Goal: Task Accomplishment & Management: Use online tool/utility

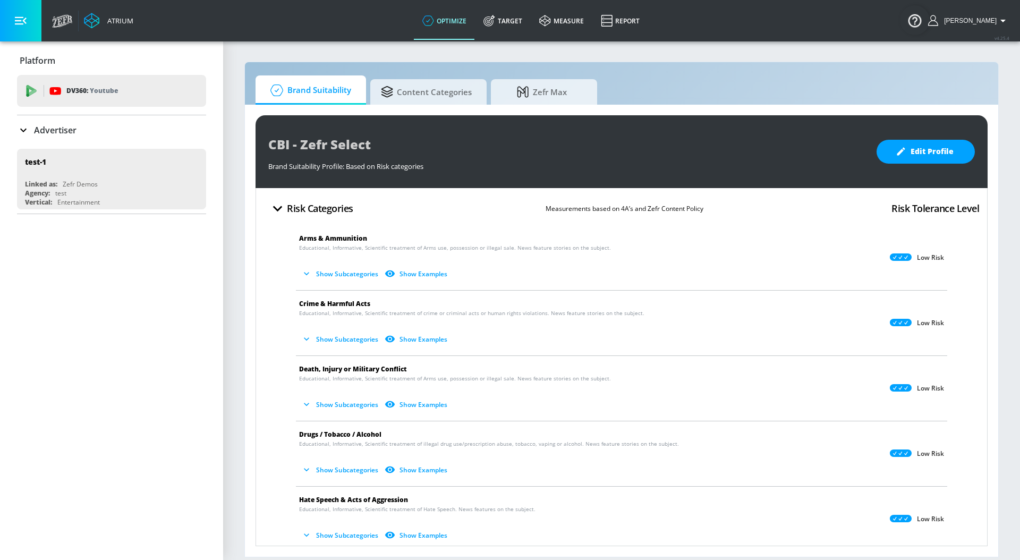
click at [37, 130] on p "Advertiser" at bounding box center [55, 130] width 42 height 12
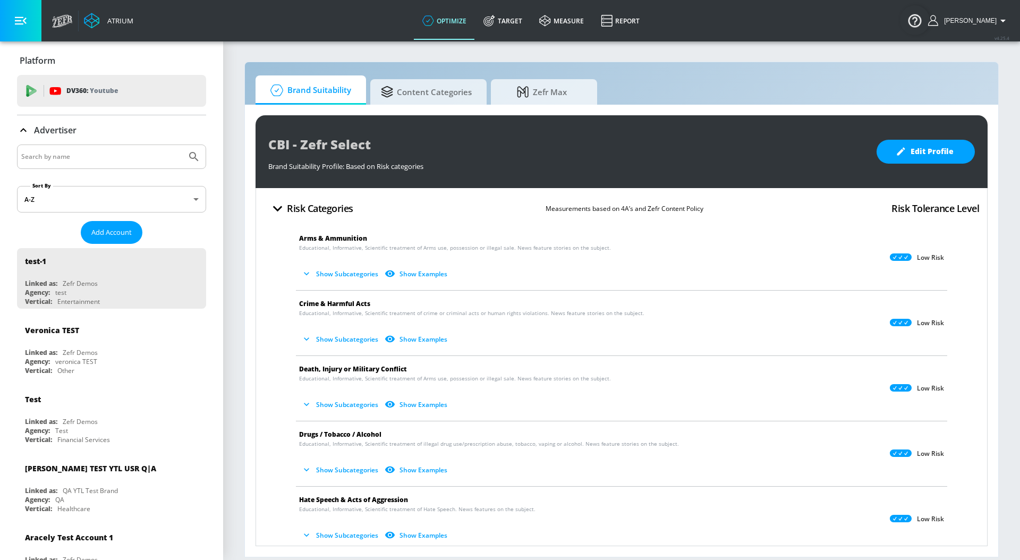
click at [66, 156] on input "Search by name" at bounding box center [101, 157] width 161 height 14
type input "general [PERSON_NAME]"
click at [182, 145] on button "Submit Search" at bounding box center [193, 156] width 23 height 23
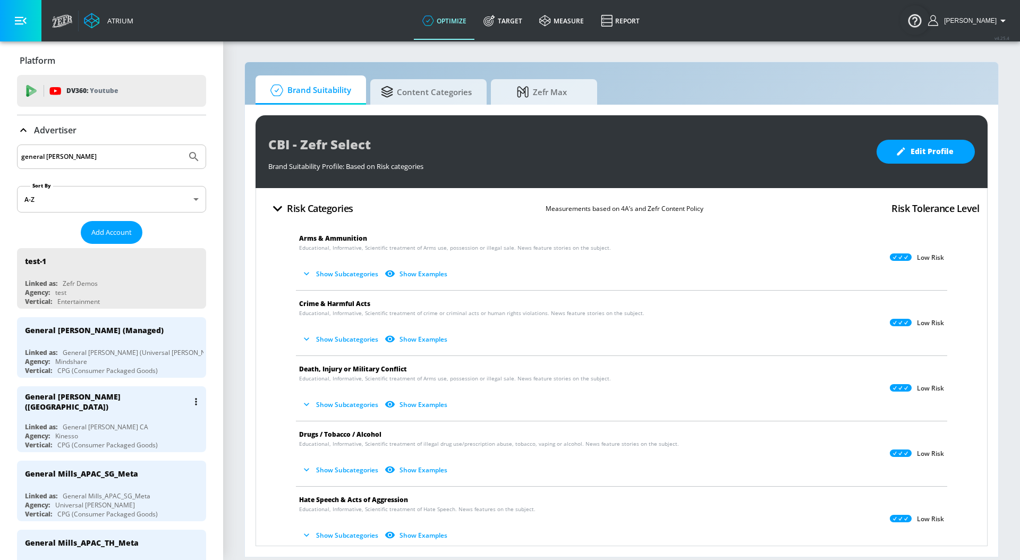
click at [125, 403] on div "General [PERSON_NAME] ([GEOGRAPHIC_DATA])" at bounding box center [114, 401] width 178 height 31
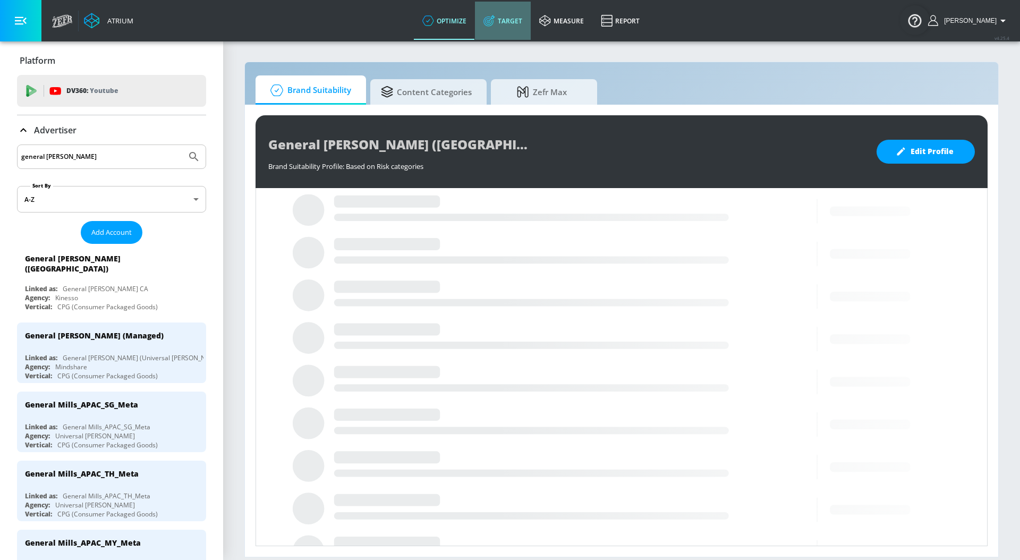
click at [518, 22] on link "Target" at bounding box center [503, 21] width 56 height 38
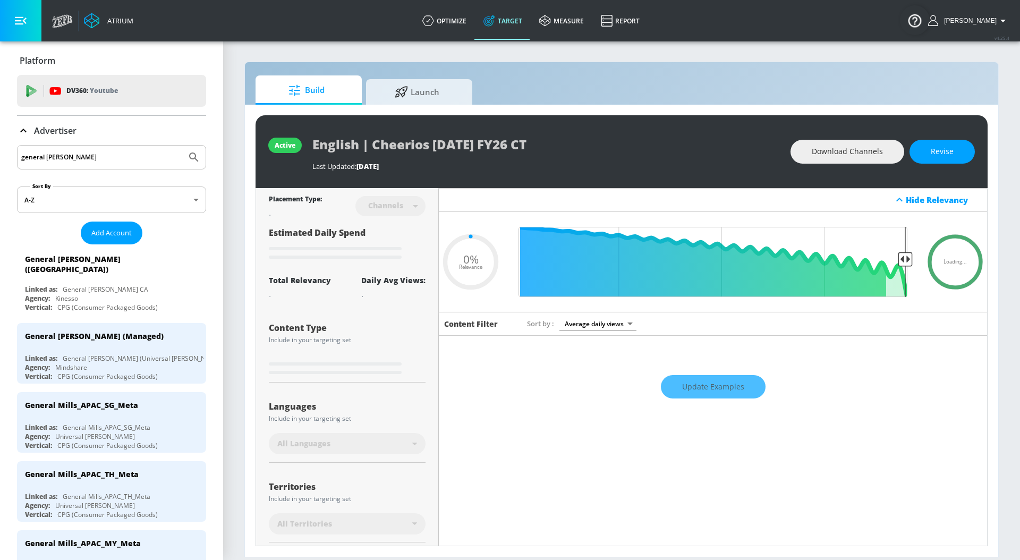
type input "0.05"
click at [433, 96] on span "Launch" at bounding box center [417, 90] width 81 height 25
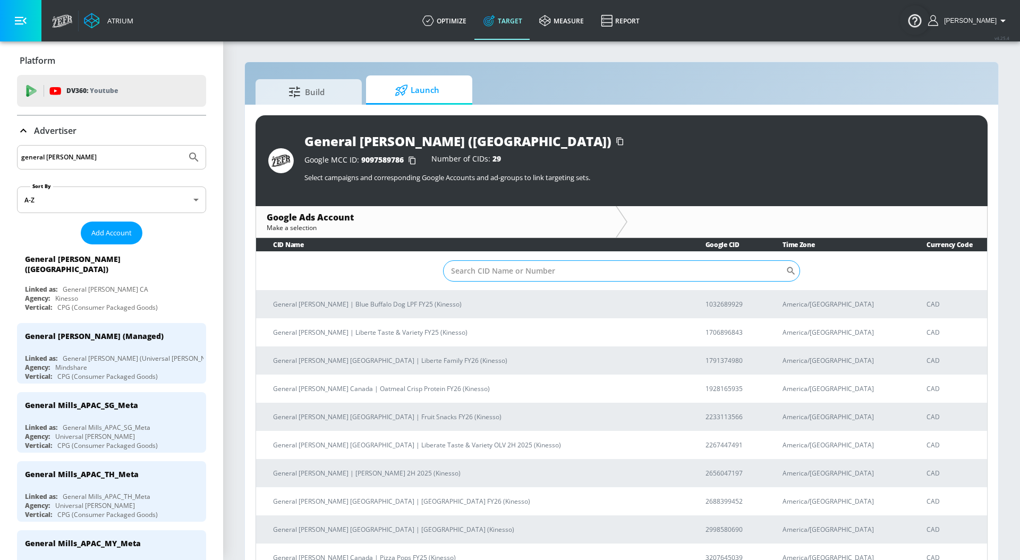
click at [466, 276] on input "Sort By" at bounding box center [614, 270] width 343 height 21
paste input "1791374980"
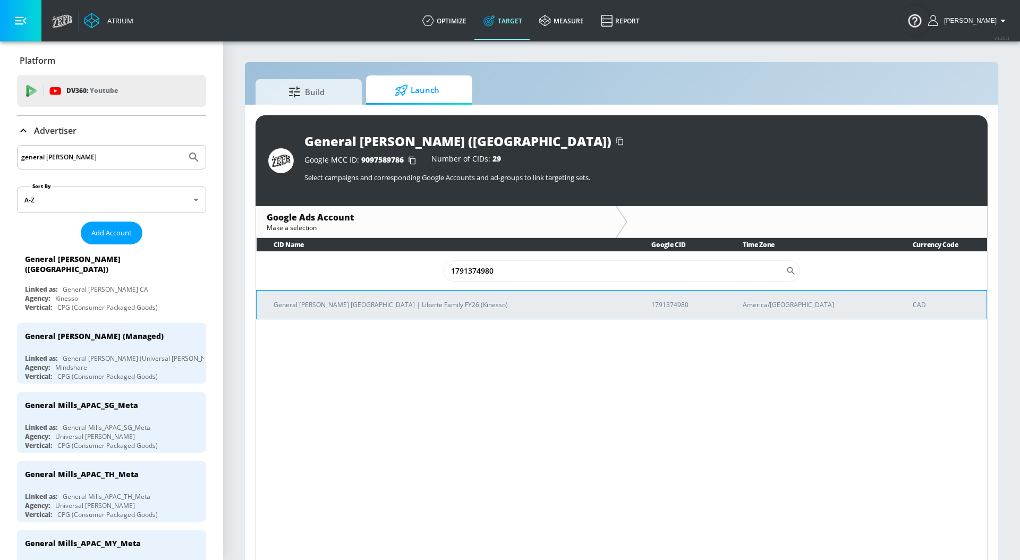
type input "1791374980"
click at [427, 308] on p "General [PERSON_NAME] [GEOGRAPHIC_DATA] | Liberte Family FY26 (Kinesso)" at bounding box center [450, 304] width 352 height 11
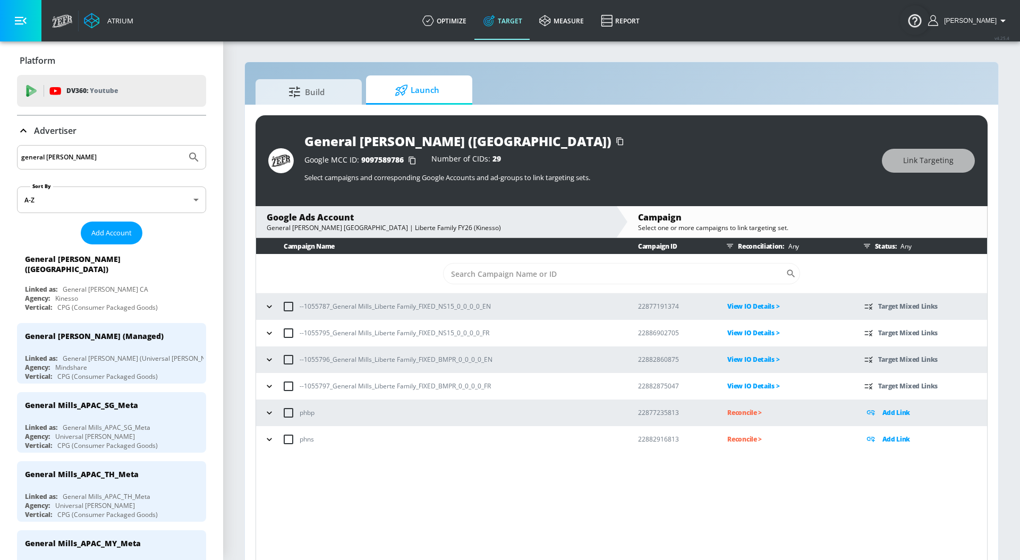
click at [264, 305] on icon "button" at bounding box center [269, 306] width 11 height 11
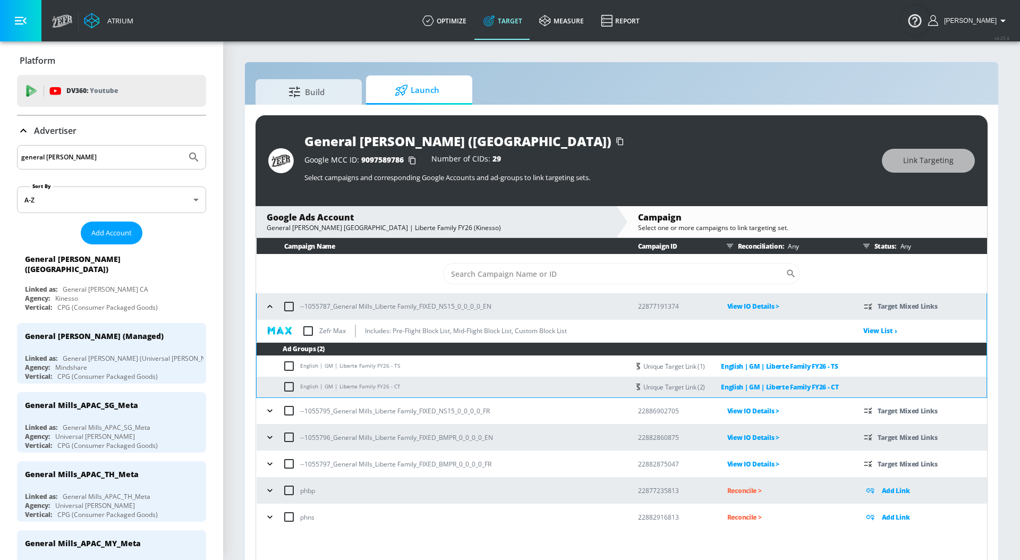
click at [309, 333] on input "checkbox" at bounding box center [308, 331] width 22 height 22
checkbox input "true"
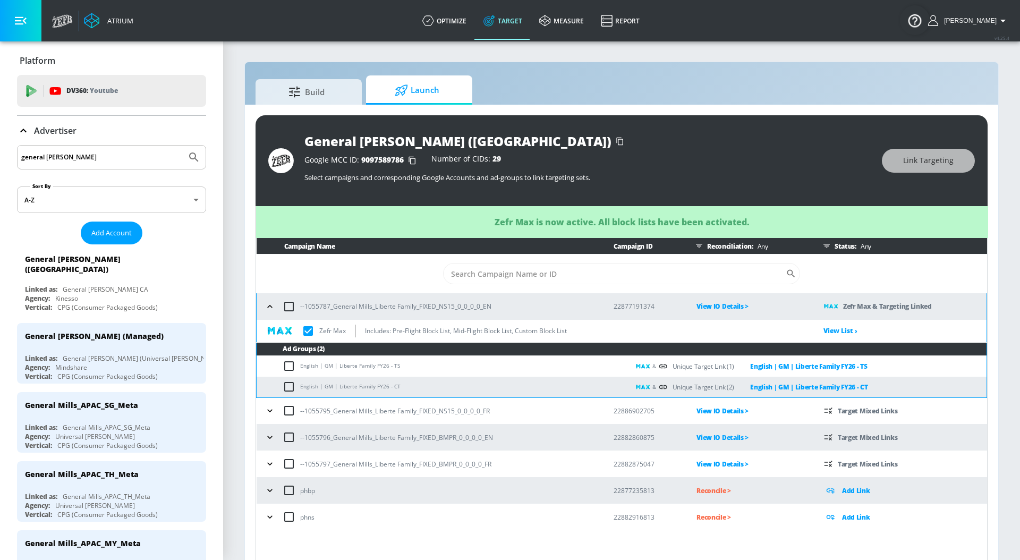
click at [273, 309] on icon "button" at bounding box center [270, 306] width 11 height 11
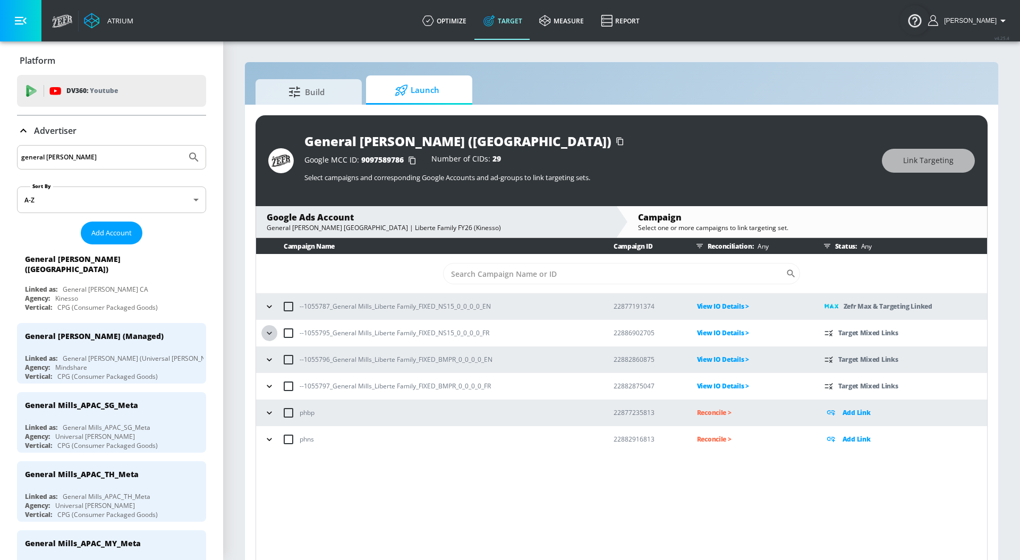
click at [268, 336] on icon "button" at bounding box center [269, 333] width 11 height 11
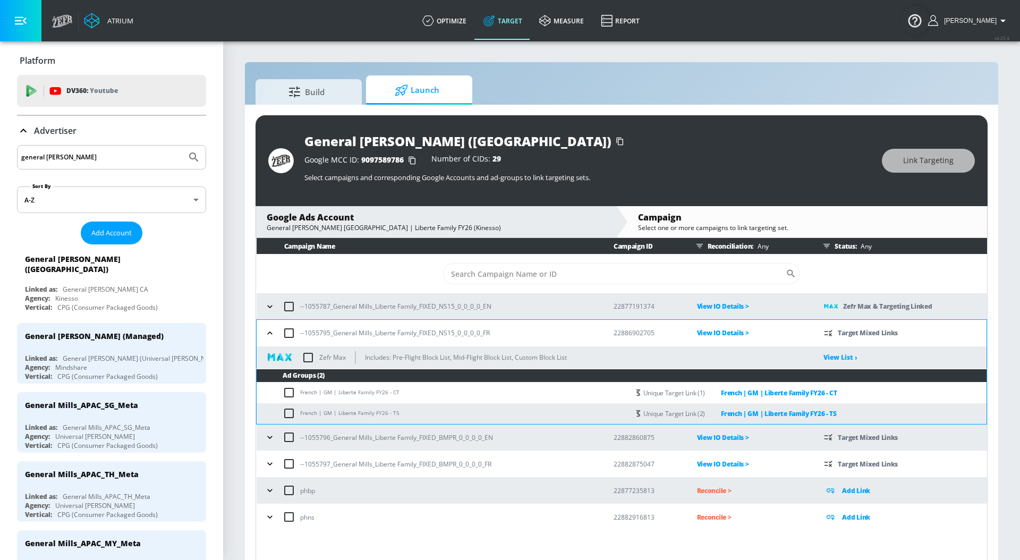
click at [311, 361] on input "checkbox" at bounding box center [308, 357] width 22 height 22
checkbox input "true"
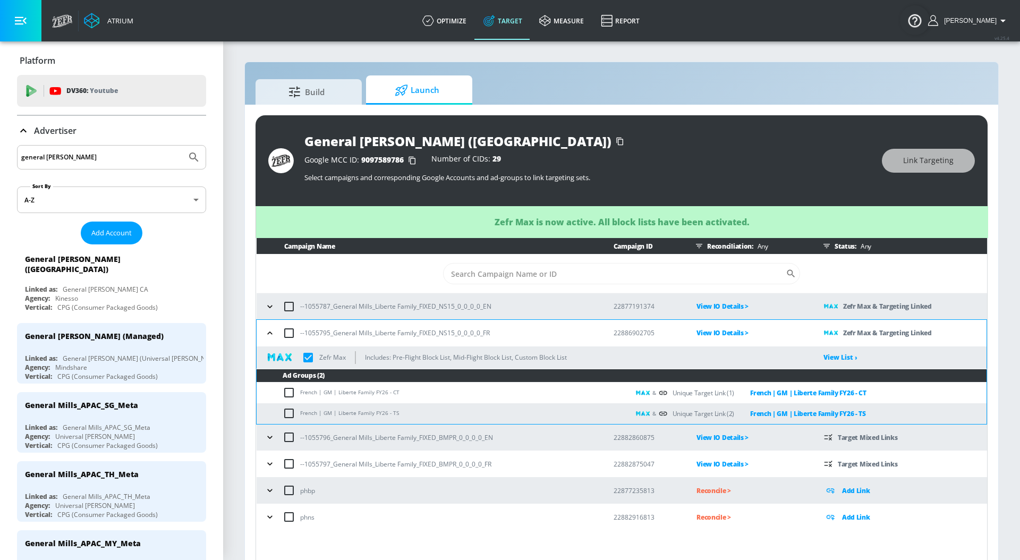
click at [272, 330] on icon "button" at bounding box center [270, 333] width 11 height 11
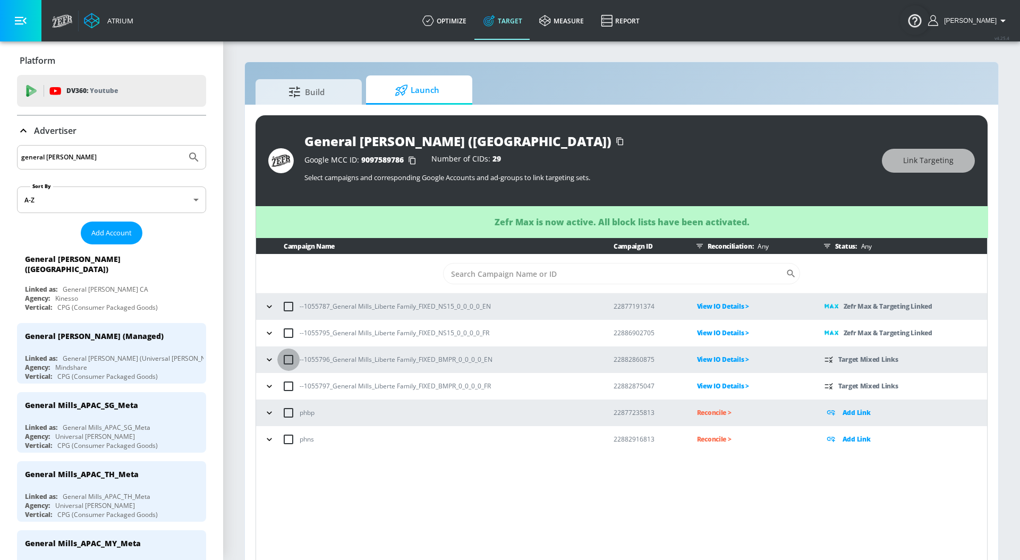
click at [277, 360] on input "checkbox" at bounding box center [288, 359] width 22 height 22
click at [293, 362] on input "checkbox" at bounding box center [288, 359] width 22 height 22
checkbox input "false"
click at [270, 362] on icon "button" at bounding box center [269, 359] width 11 height 11
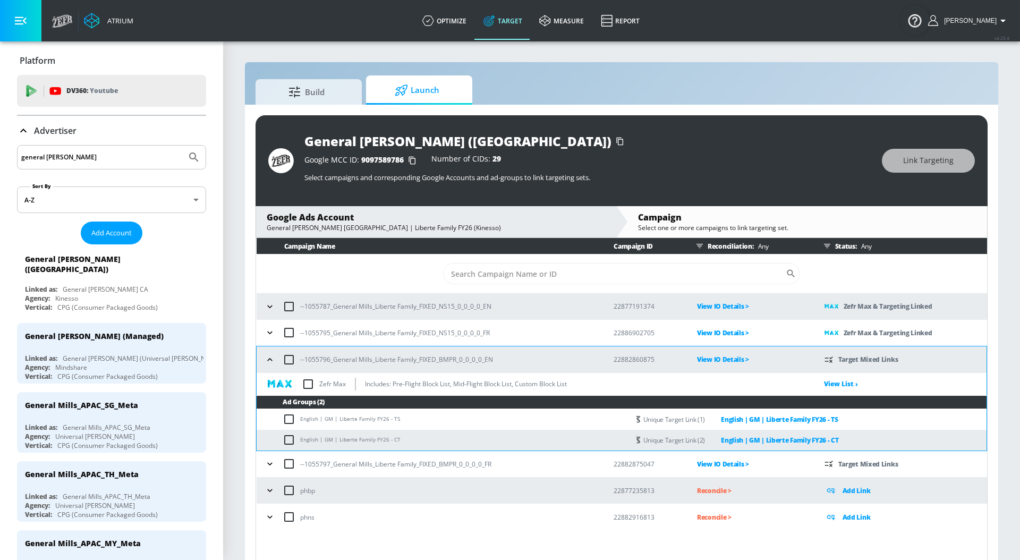
click at [308, 384] on input "checkbox" at bounding box center [308, 384] width 22 height 22
checkbox input "true"
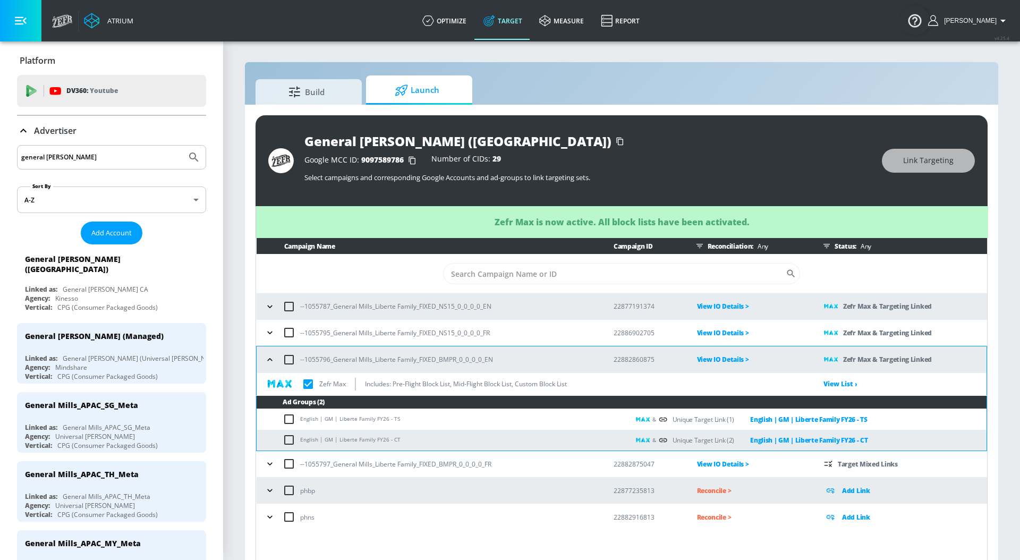
click at [268, 358] on icon "button" at bounding box center [270, 359] width 11 height 11
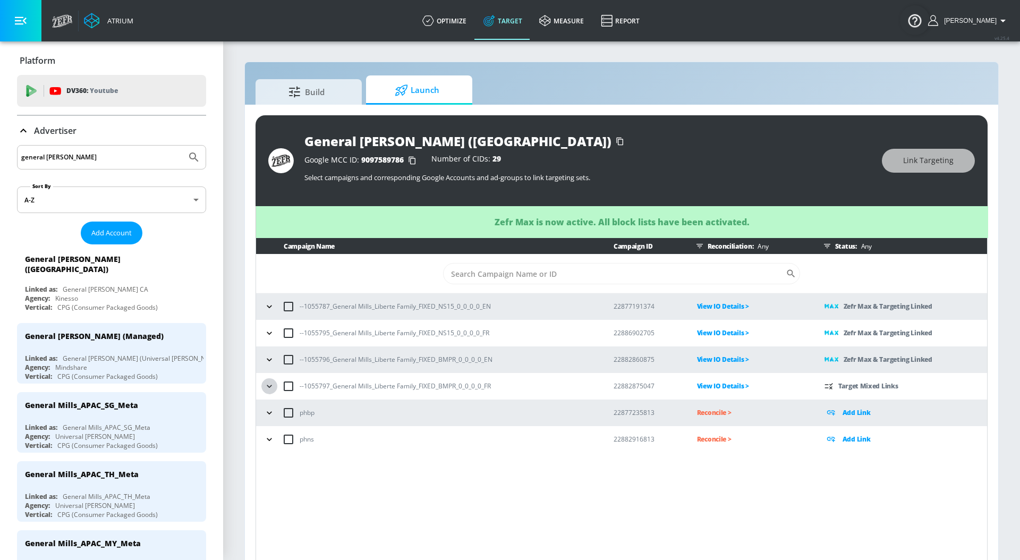
click at [269, 378] on button "button" at bounding box center [269, 386] width 16 height 16
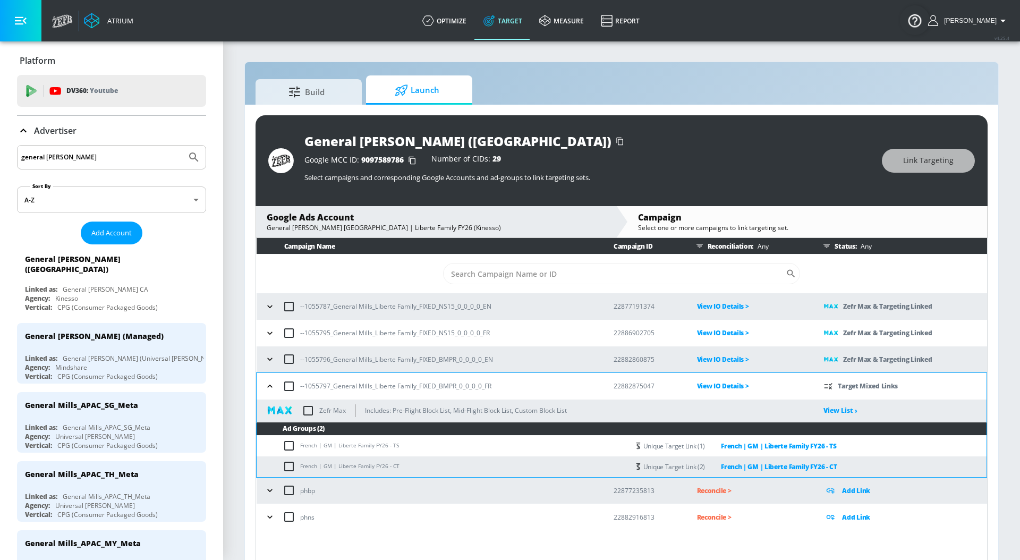
click at [313, 412] on input "checkbox" at bounding box center [308, 410] width 22 height 22
checkbox input "true"
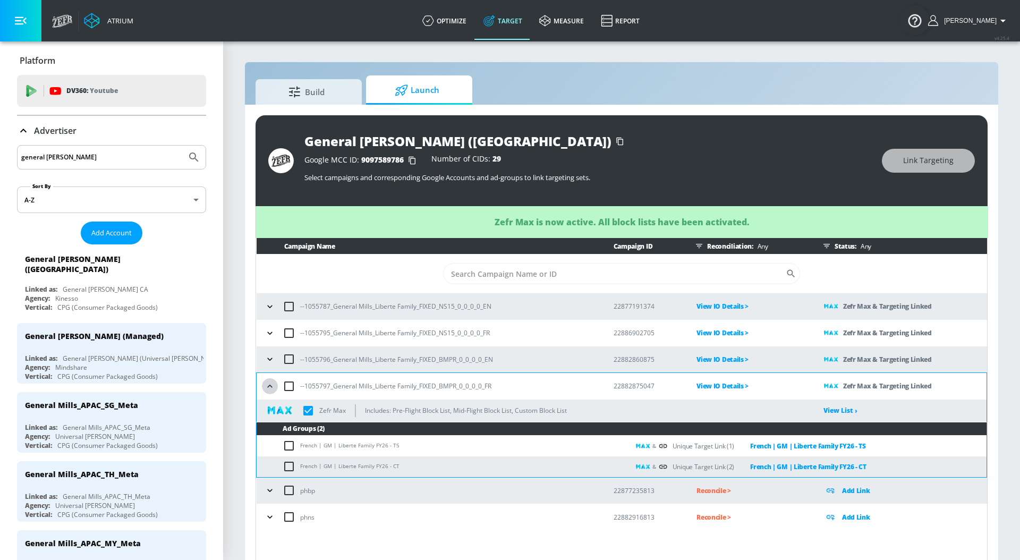
click at [271, 385] on icon "button" at bounding box center [270, 386] width 11 height 11
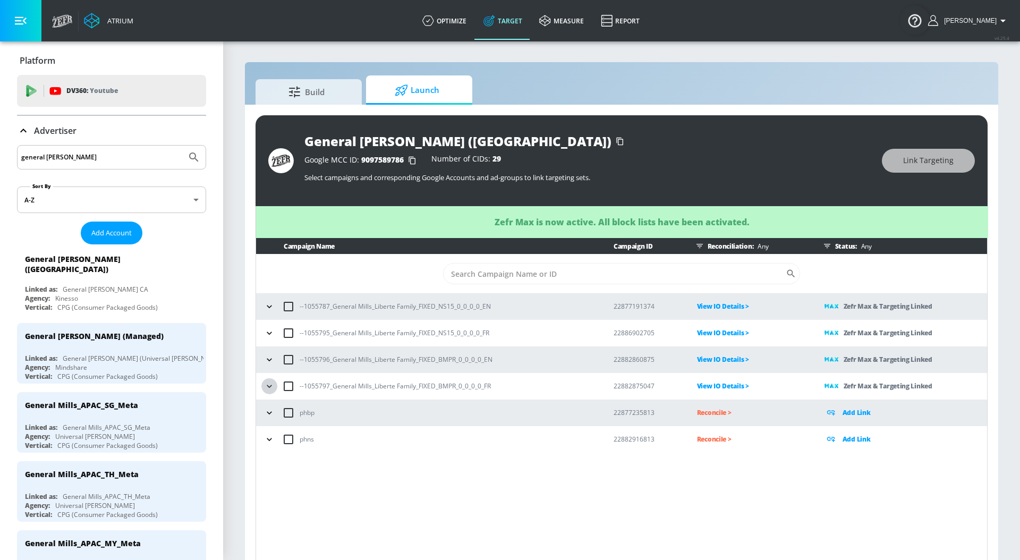
click at [271, 385] on icon "button" at bounding box center [269, 386] width 11 height 11
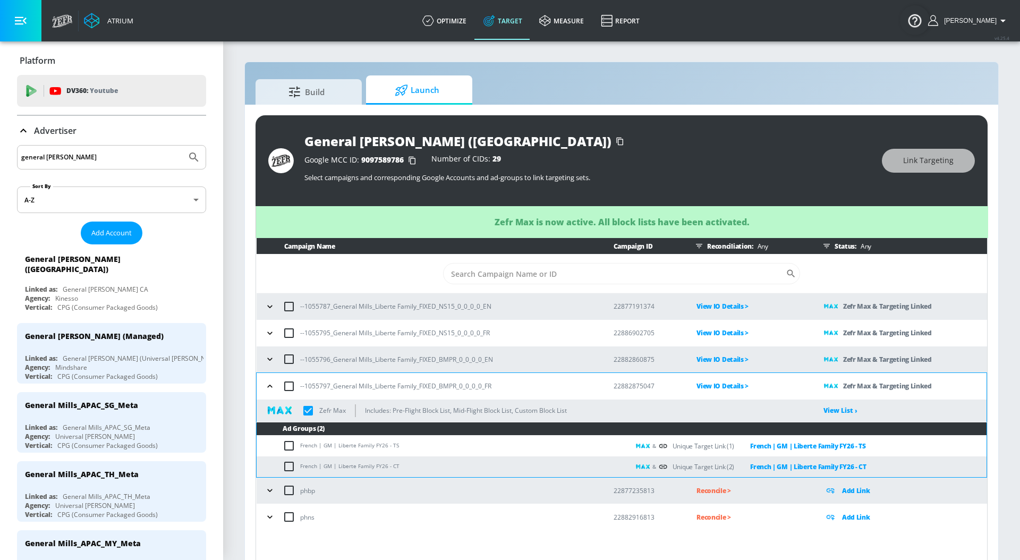
checkbox input "true"
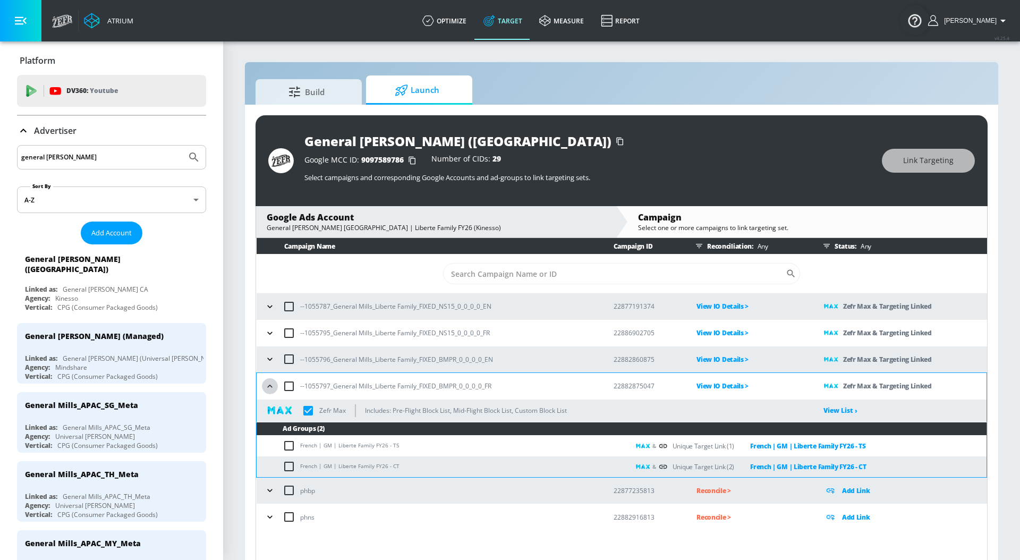
click at [271, 385] on icon "button" at bounding box center [270, 386] width 11 height 11
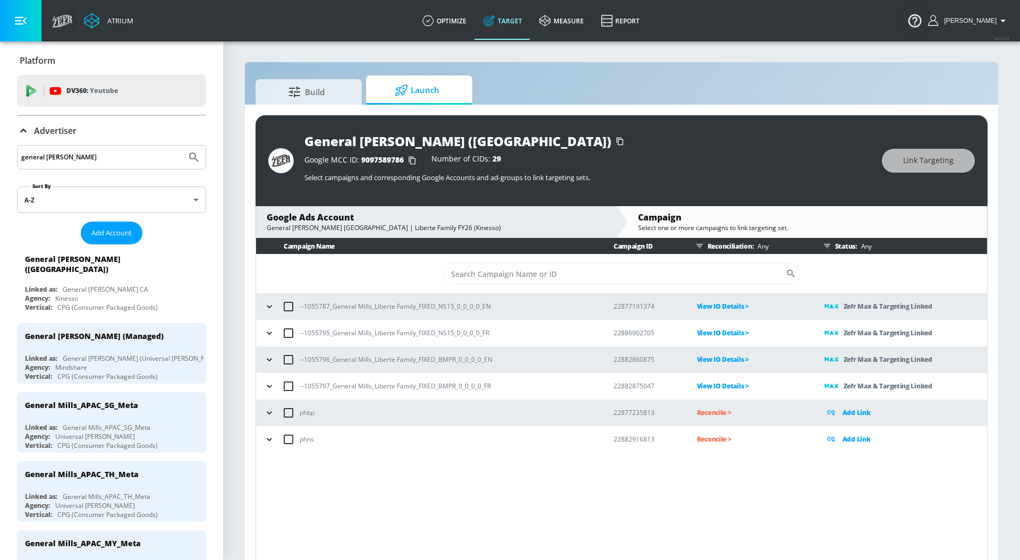
click at [271, 385] on icon "button" at bounding box center [269, 386] width 11 height 11
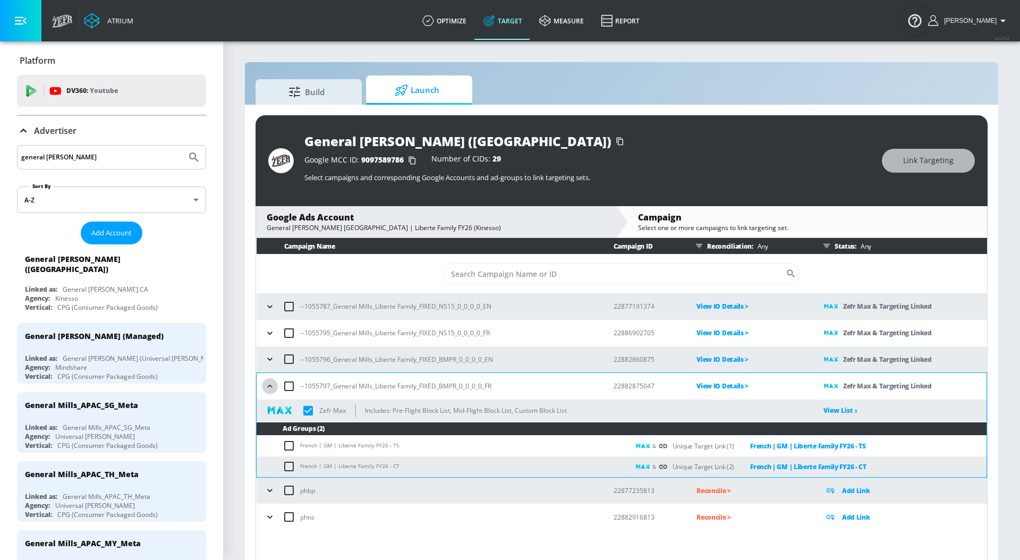
click at [271, 385] on icon "button" at bounding box center [270, 386] width 11 height 11
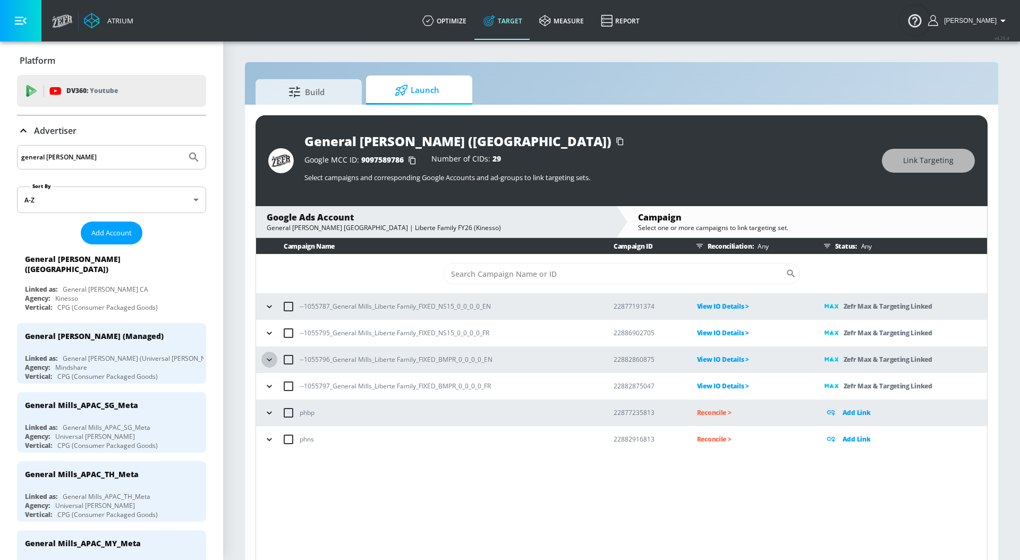
click at [273, 356] on icon "button" at bounding box center [269, 359] width 11 height 11
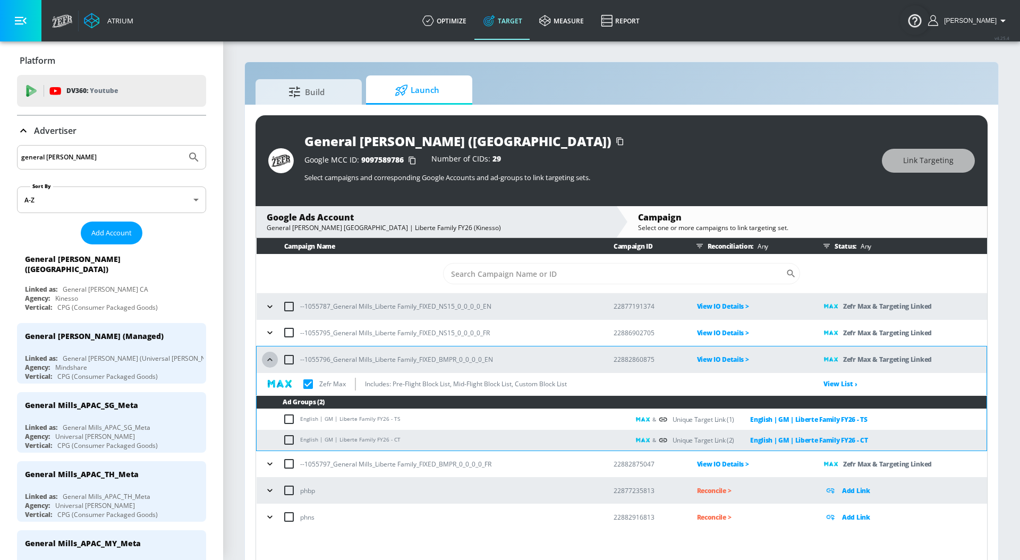
click at [273, 356] on icon "button" at bounding box center [270, 359] width 11 height 11
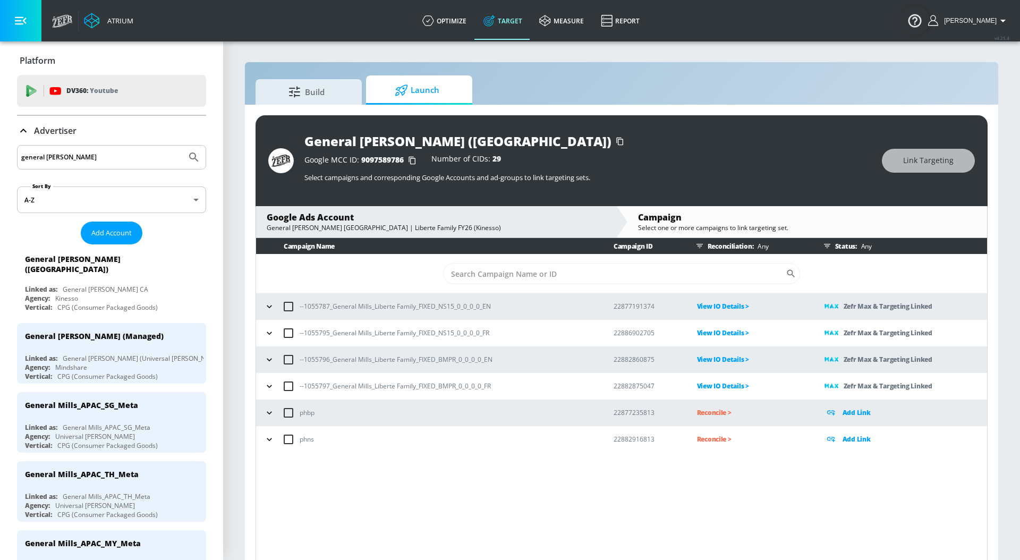
click at [273, 336] on icon "button" at bounding box center [269, 333] width 11 height 11
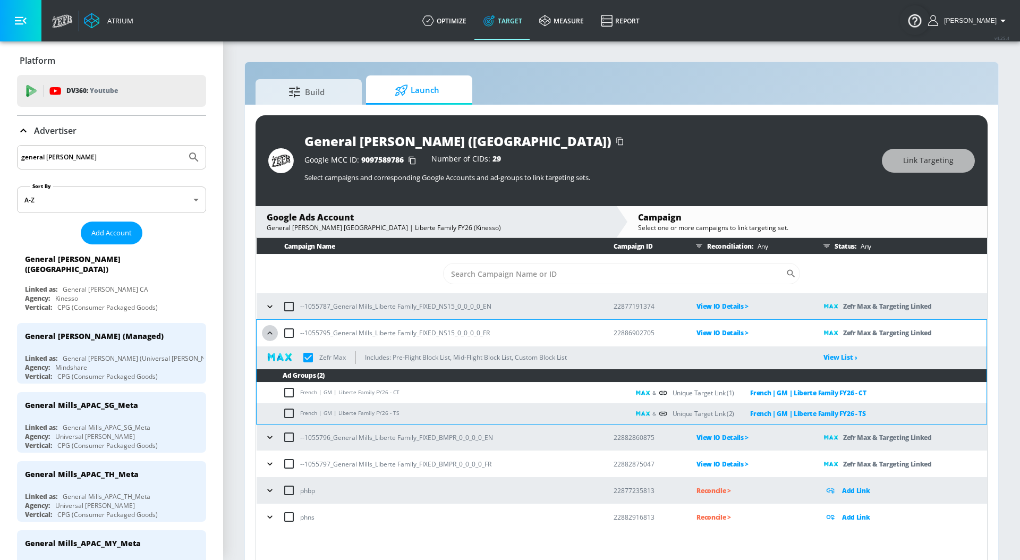
click at [273, 336] on icon "button" at bounding box center [270, 333] width 11 height 11
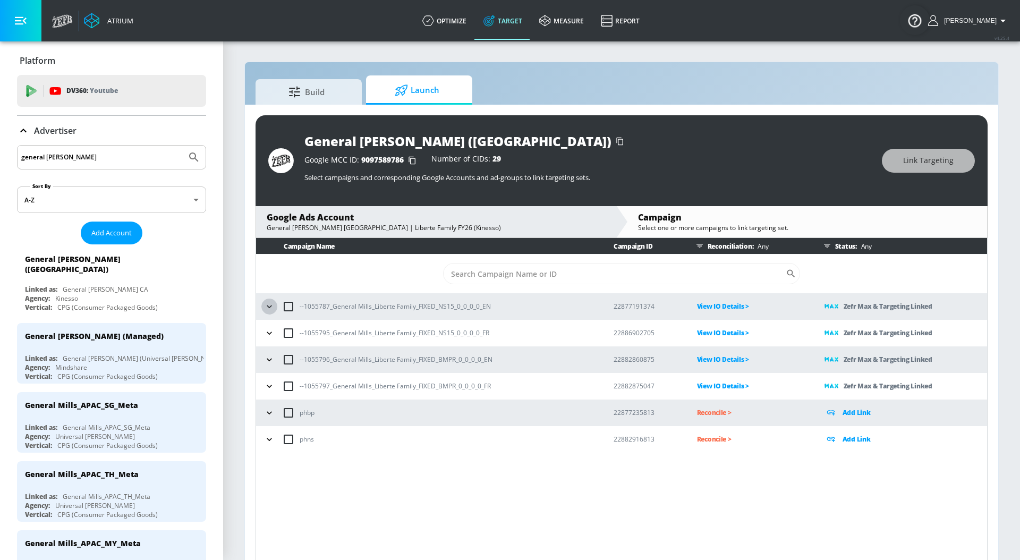
click at [271, 306] on icon "button" at bounding box center [269, 306] width 5 height 3
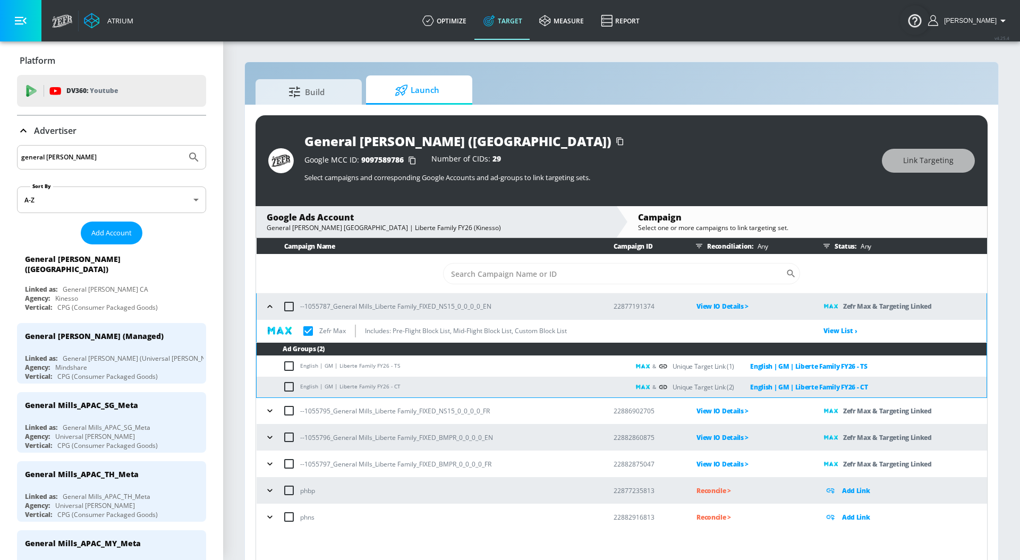
click at [271, 306] on icon "button" at bounding box center [269, 306] width 5 height 3
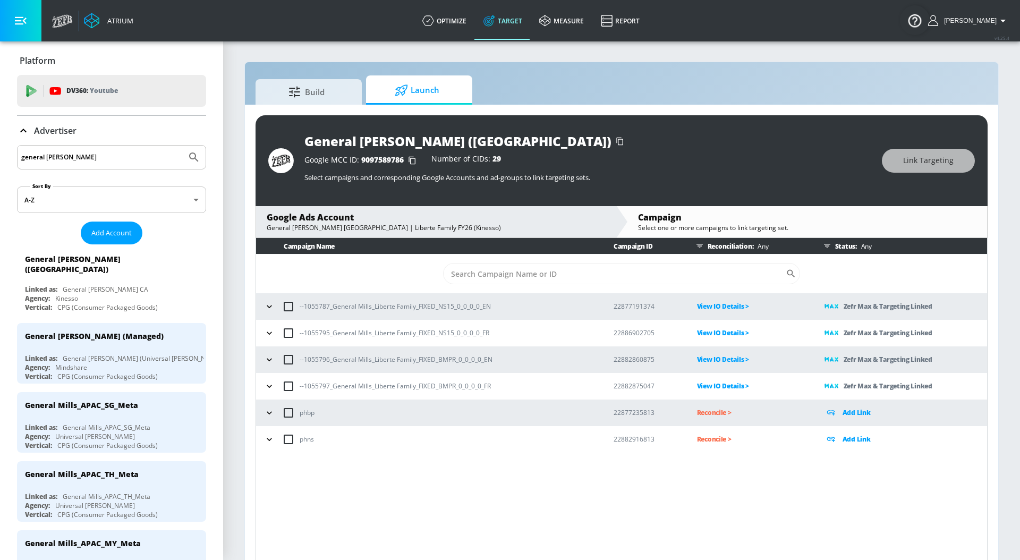
click at [269, 307] on icon "button" at bounding box center [269, 306] width 5 height 3
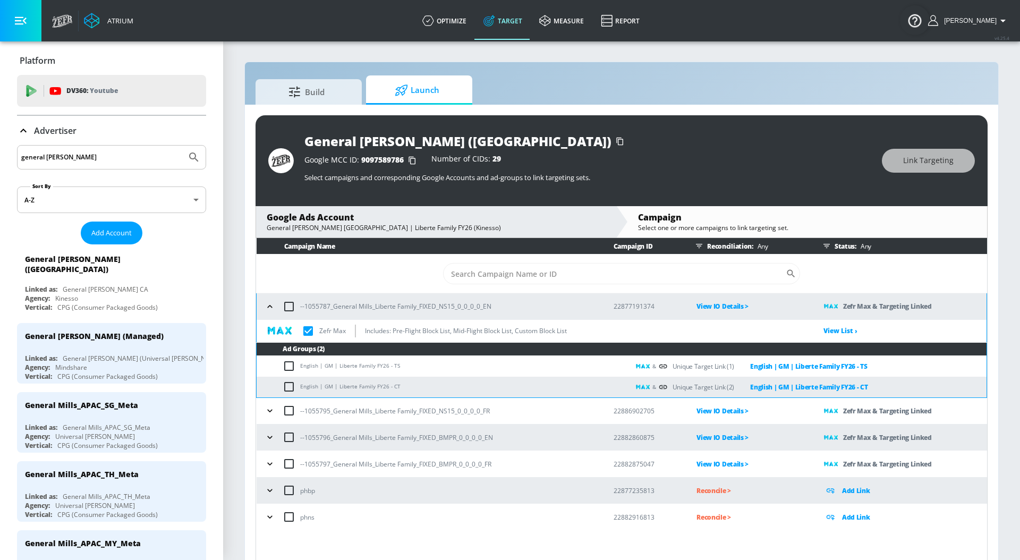
click at [262, 310] on div "--1055787_General Mills_Liberte Family_FIXED_NS15_0_0_0_0_EN" at bounding box center [429, 306] width 335 height 22
click at [268, 305] on icon "button" at bounding box center [270, 306] width 11 height 11
